Goal: Task Accomplishment & Management: Use online tool/utility

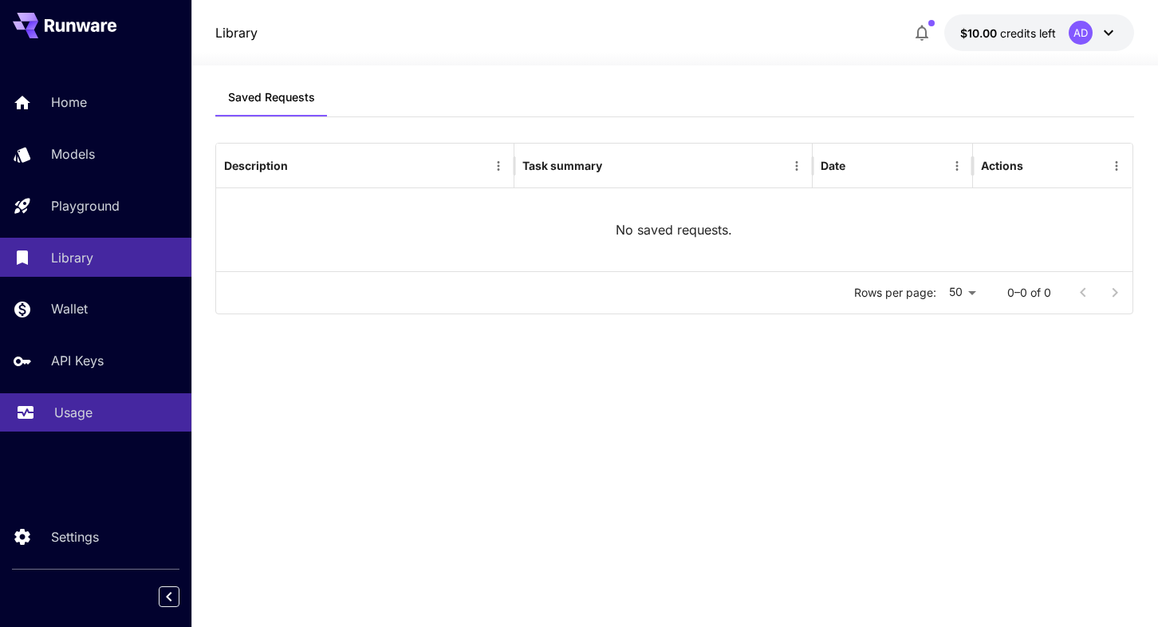
click at [85, 398] on link "Usage" at bounding box center [95, 412] width 191 height 39
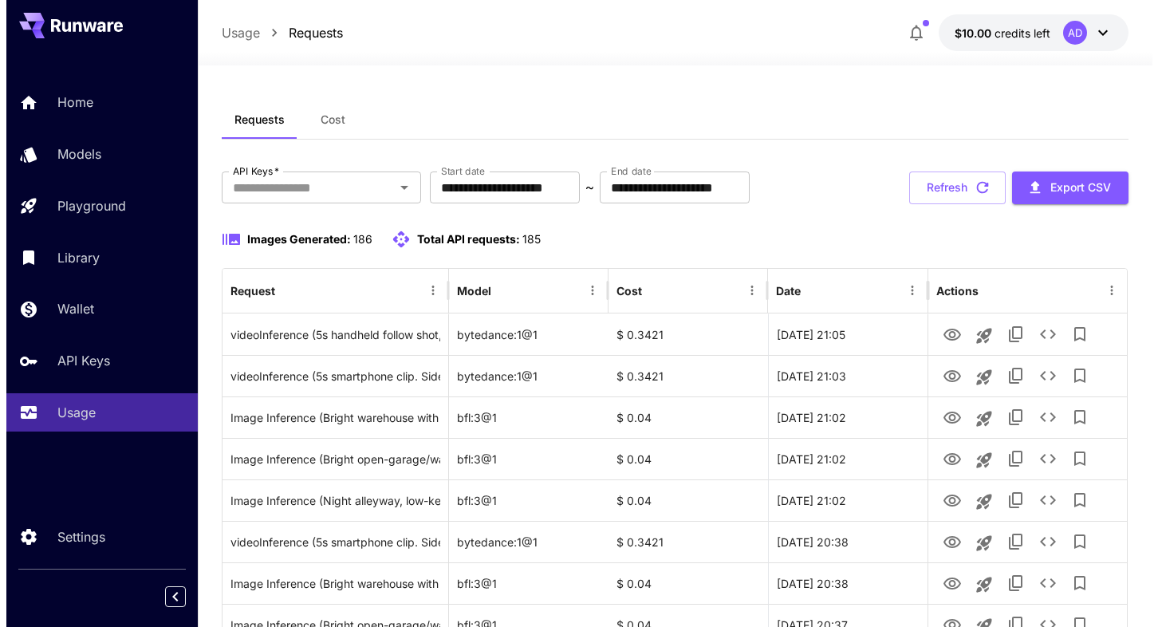
scroll to position [7, 0]
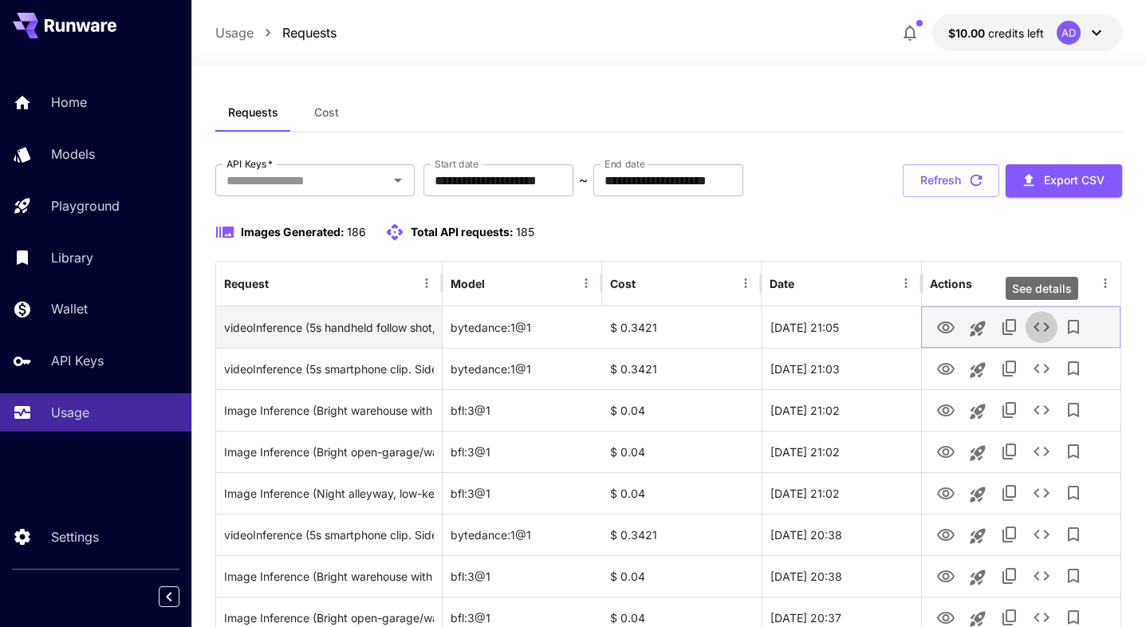
click at [1048, 336] on button "See details" at bounding box center [1041, 327] width 32 height 32
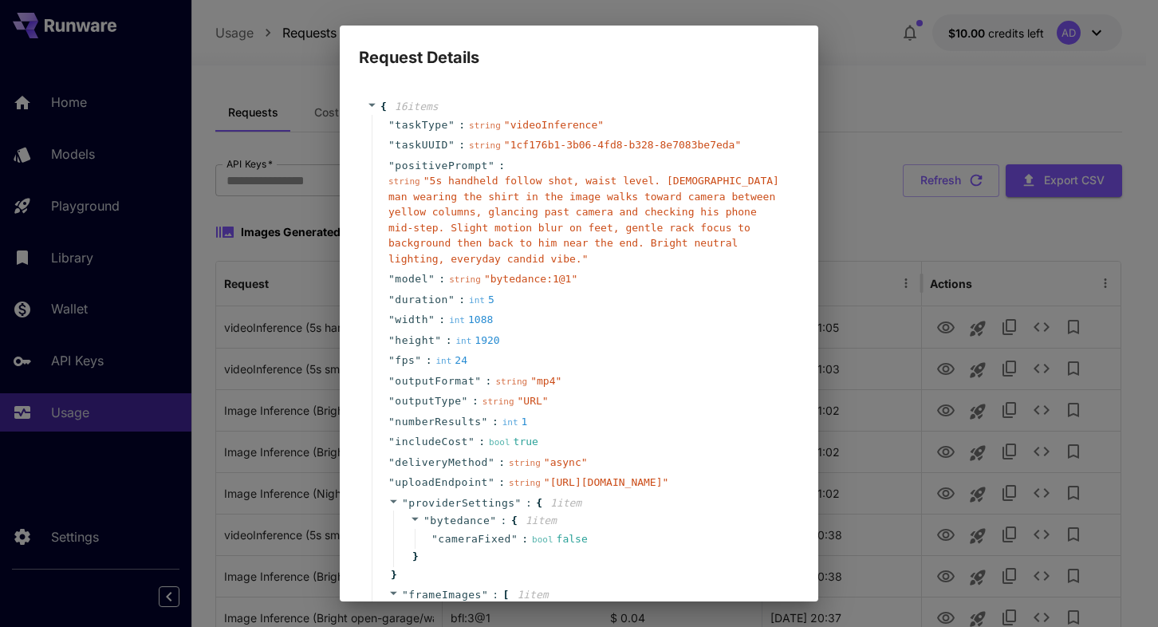
click at [734, 285] on div "" model " : string " bytedance:1@1 "" at bounding box center [581, 279] width 419 height 21
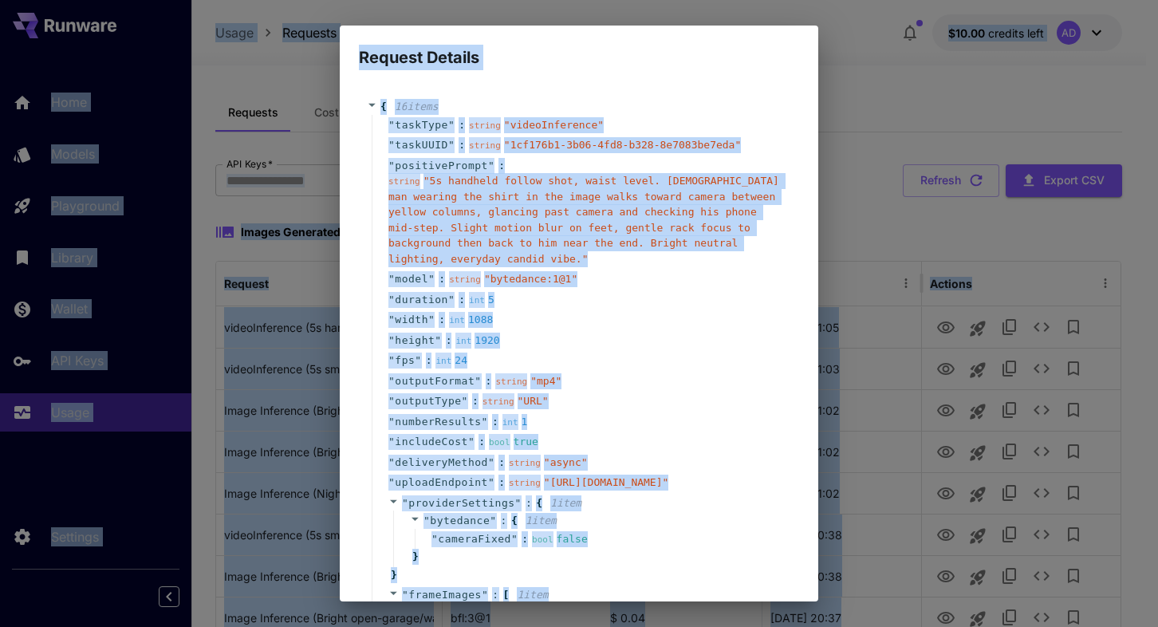
click at [611, 219] on div "string " 5s handheld follow shot, waist level. African American man wearing the…" at bounding box center [585, 219] width 394 height 93
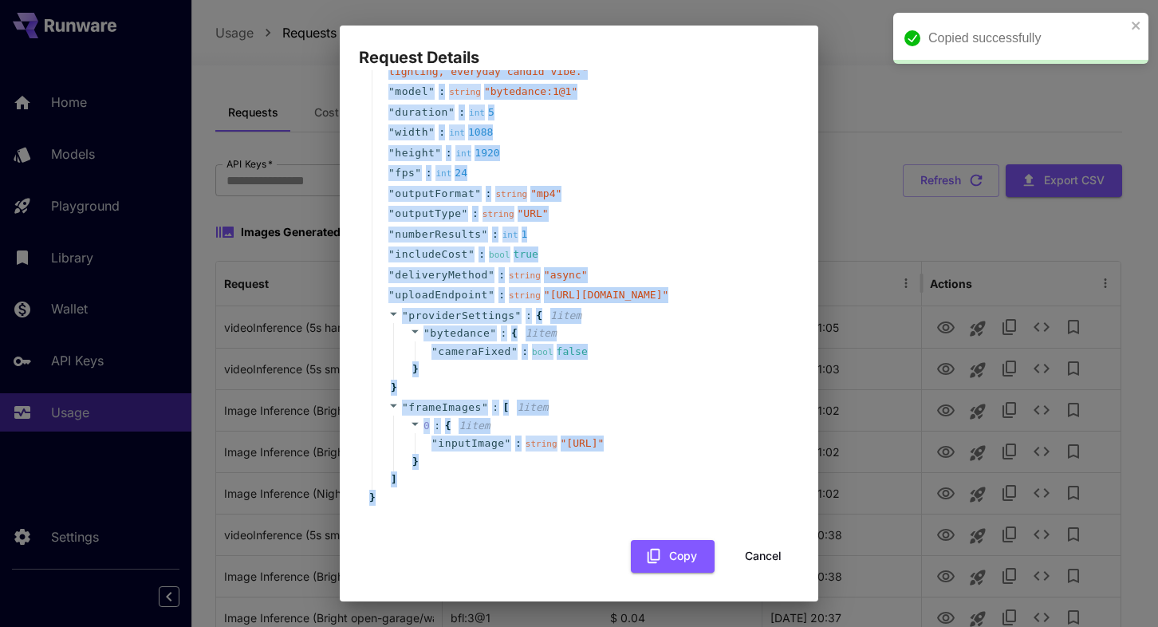
scroll to position [277, 0]
drag, startPoint x: 379, startPoint y: 105, endPoint x: 507, endPoint y: 481, distance: 396.6
click at [507, 481] on div "{ 16 item s " taskType " : string " videoInference " " taskUUID " : string " 1c…" at bounding box center [579, 208] width 424 height 593
copy div "{ 16 item s " taskType " : string " videoInference " " taskUUID " : string " 1c…"
